Goal: Check status: Check status

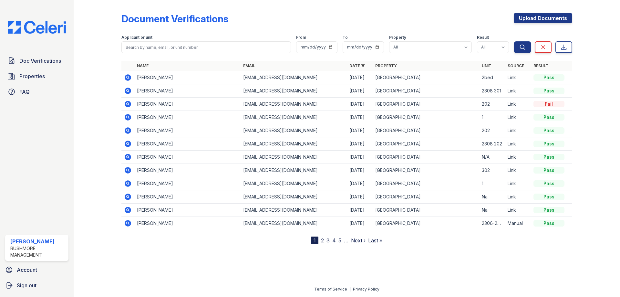
click at [128, 89] on icon at bounding box center [128, 91] width 6 height 6
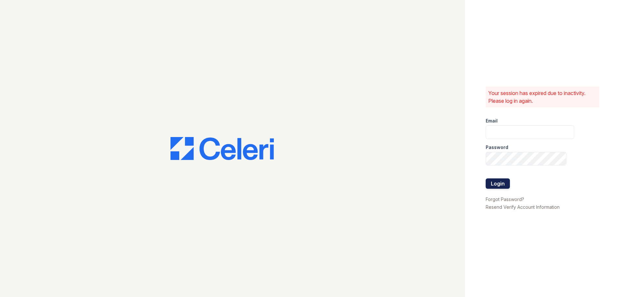
type input "swanamaker@rushmoremgmt.com"
click at [493, 181] on button "Login" at bounding box center [498, 183] width 24 height 10
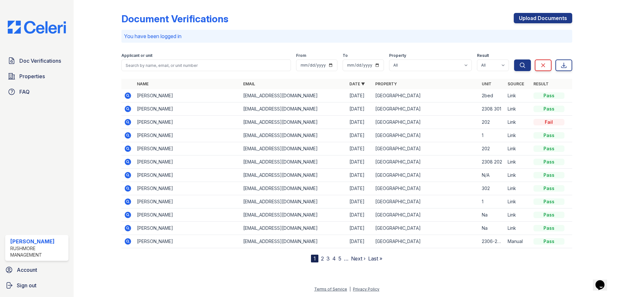
click at [126, 108] on icon at bounding box center [128, 109] width 6 height 6
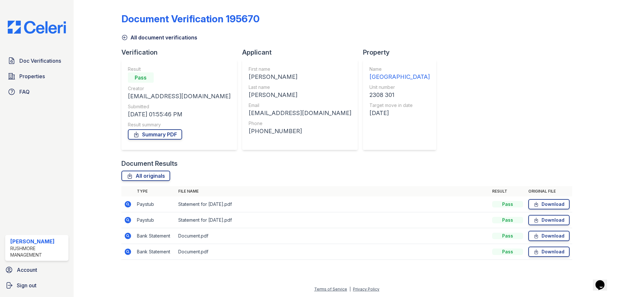
click at [24, 31] on img at bounding box center [37, 27] width 69 height 13
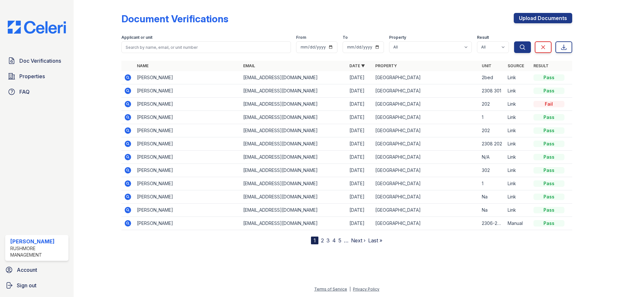
click at [40, 27] on img at bounding box center [37, 27] width 69 height 13
click at [116, 297] on html "Doc Verifications Properties FAQ Shatasia Wanamaker Rushmore Management Account…" at bounding box center [310, 148] width 620 height 297
click at [130, 75] on icon at bounding box center [128, 78] width 8 height 8
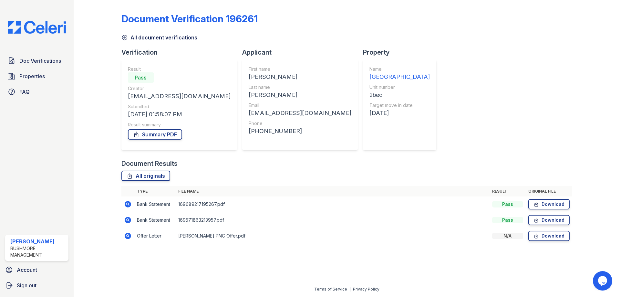
click at [126, 35] on icon at bounding box center [124, 37] width 5 height 5
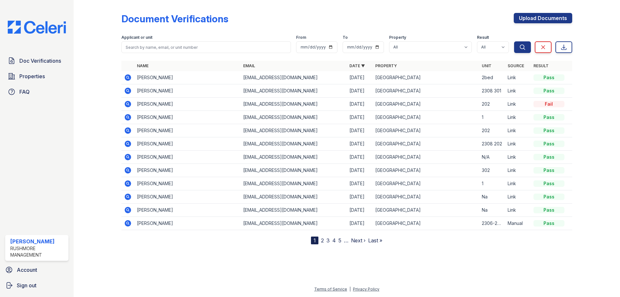
click at [126, 77] on icon at bounding box center [128, 77] width 6 height 6
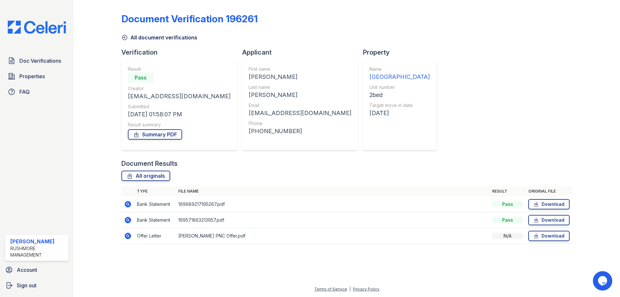
click at [48, 29] on img at bounding box center [37, 27] width 69 height 13
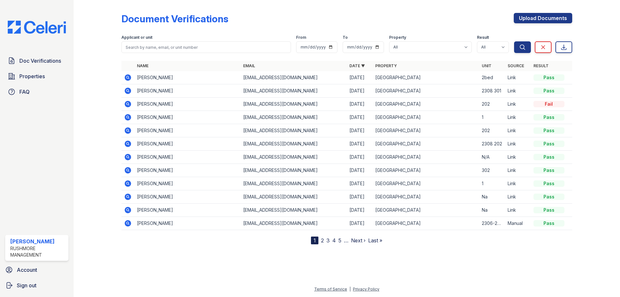
click at [126, 92] on icon at bounding box center [128, 91] width 6 height 6
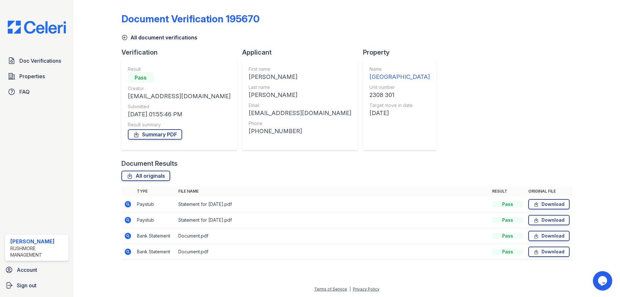
click at [30, 27] on img at bounding box center [37, 27] width 69 height 13
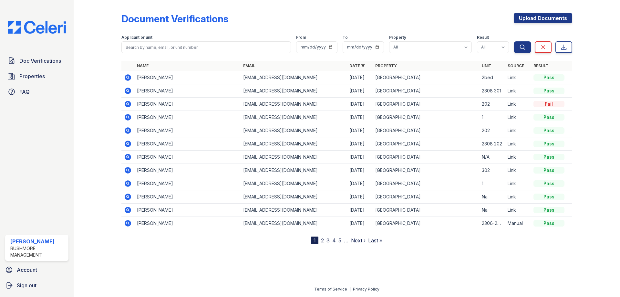
click at [20, 24] on img at bounding box center [37, 27] width 69 height 13
drag, startPoint x: 85, startPoint y: 1, endPoint x: 125, endPoint y: 22, distance: 44.5
click at [125, 22] on div "Document Verifications" at bounding box center [175, 19] width 107 height 12
click at [128, 77] on icon at bounding box center [128, 77] width 2 height 2
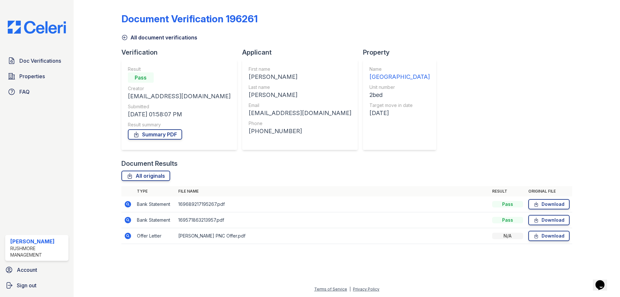
click at [123, 39] on icon at bounding box center [125, 37] width 6 height 6
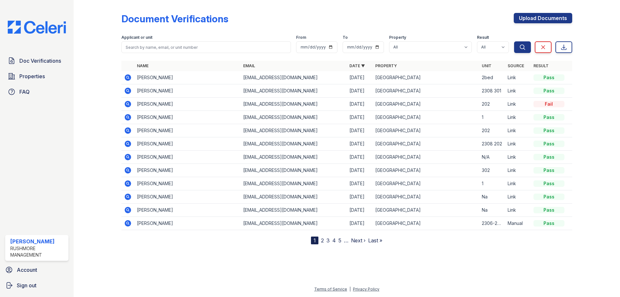
click at [125, 92] on icon at bounding box center [128, 91] width 6 height 6
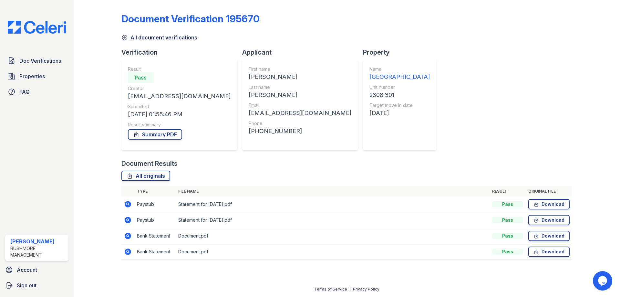
click at [472, 89] on div "Document Verification 195670 All document verifications Verification Result Pas…" at bounding box center [347, 135] width 451 height 264
click at [24, 27] on img at bounding box center [37, 27] width 69 height 13
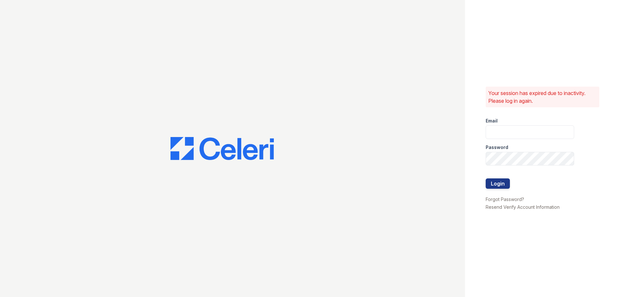
type input "[EMAIL_ADDRESS][DOMAIN_NAME]"
click at [496, 184] on button "Login" at bounding box center [498, 183] width 24 height 10
